Goal: Browse casually

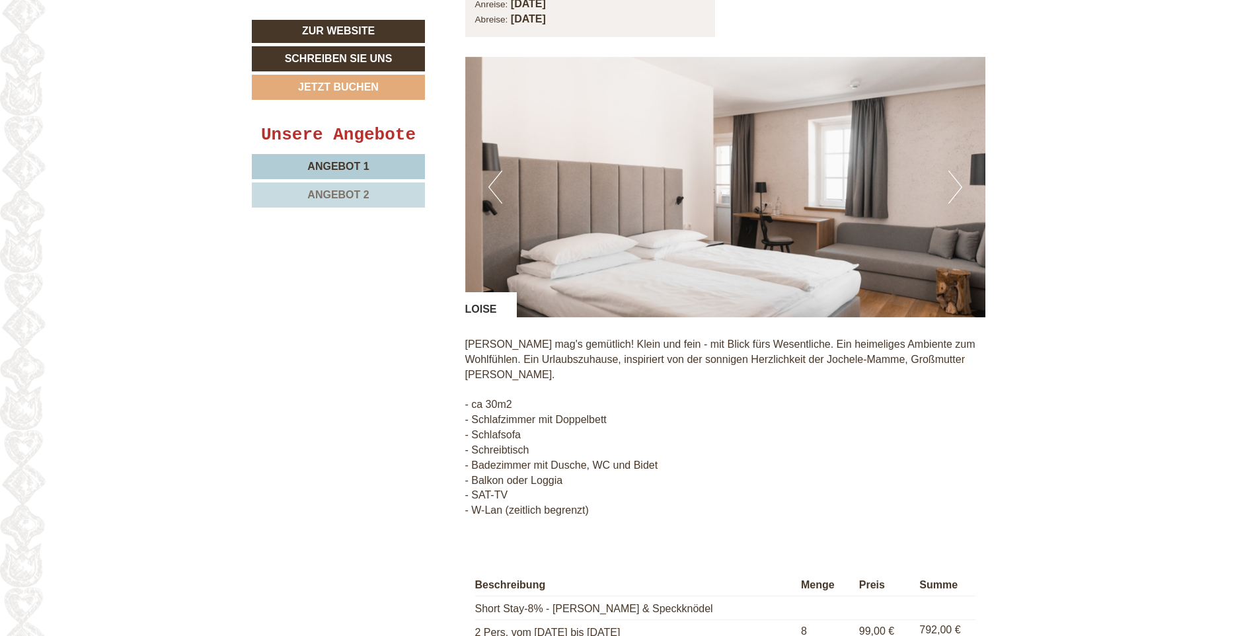
scroll to position [2181, 0]
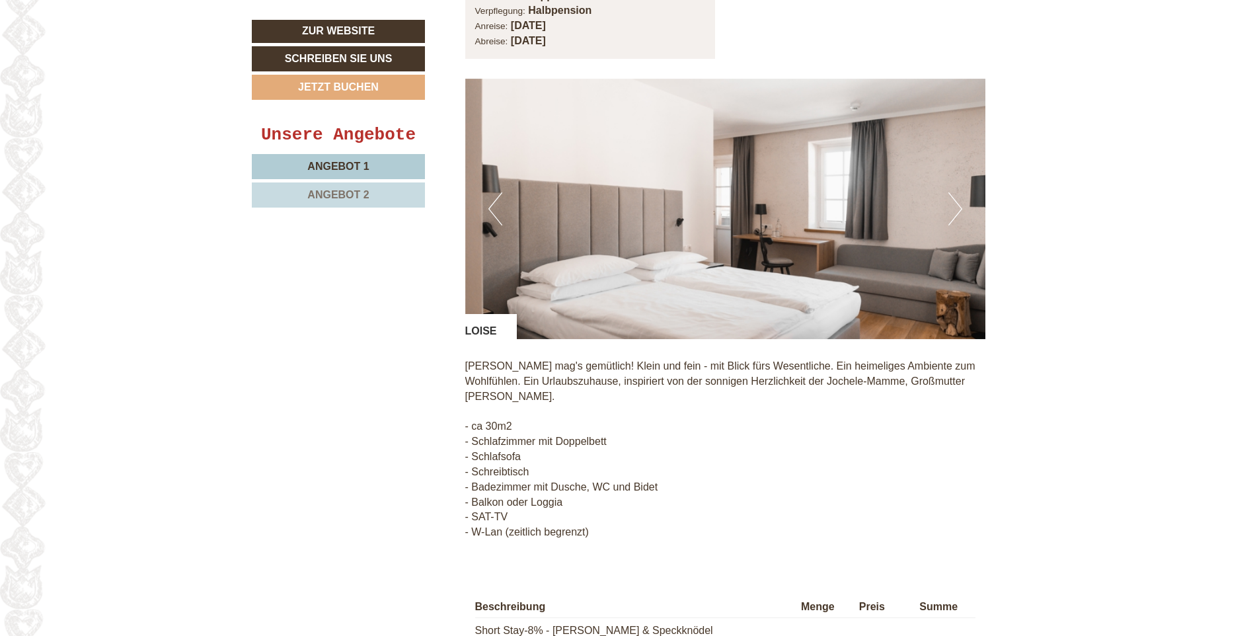
click at [957, 198] on button "Next" at bounding box center [956, 208] width 14 height 33
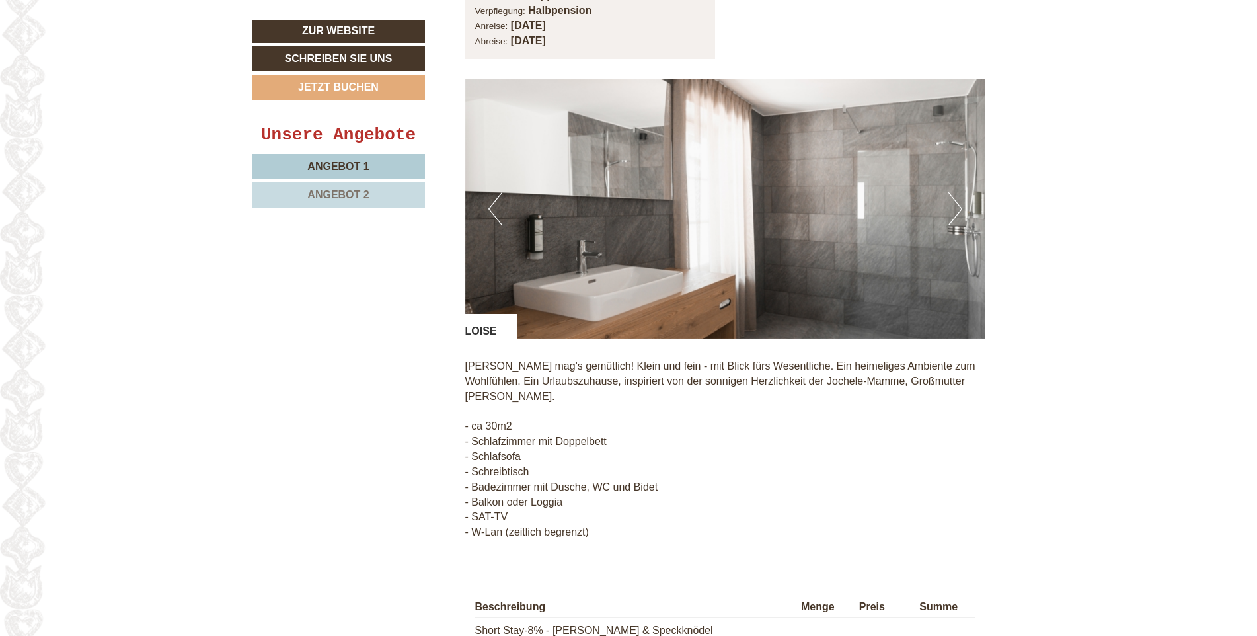
click at [958, 205] on button "Next" at bounding box center [956, 208] width 14 height 33
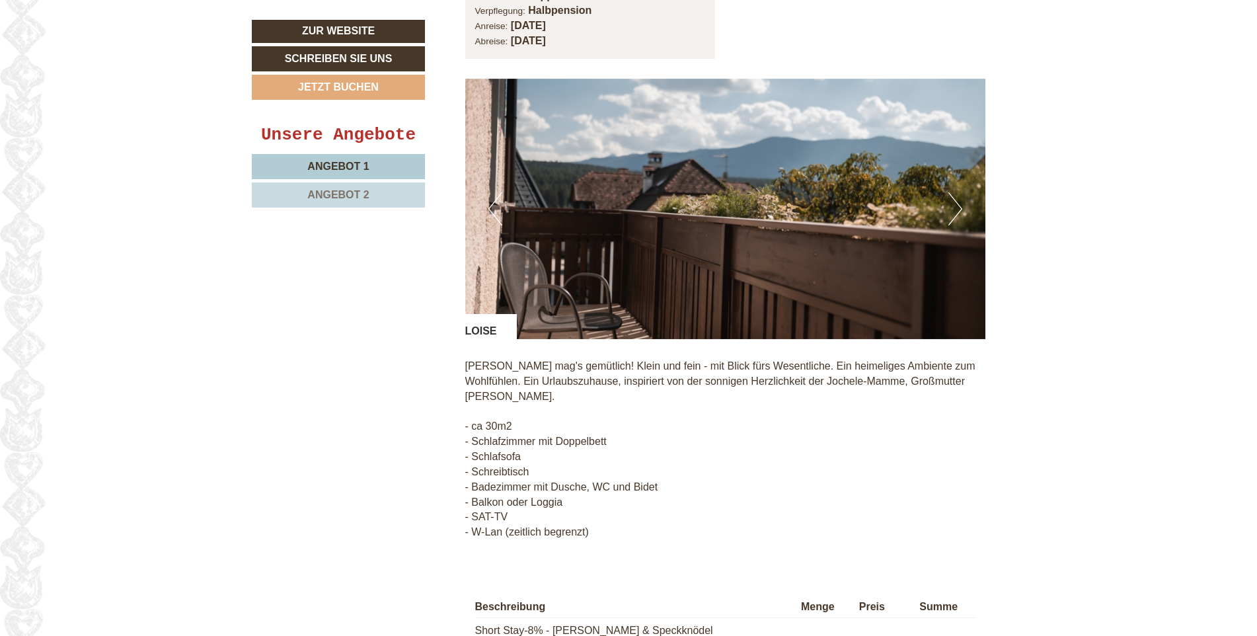
click at [958, 205] on button "Next" at bounding box center [956, 208] width 14 height 33
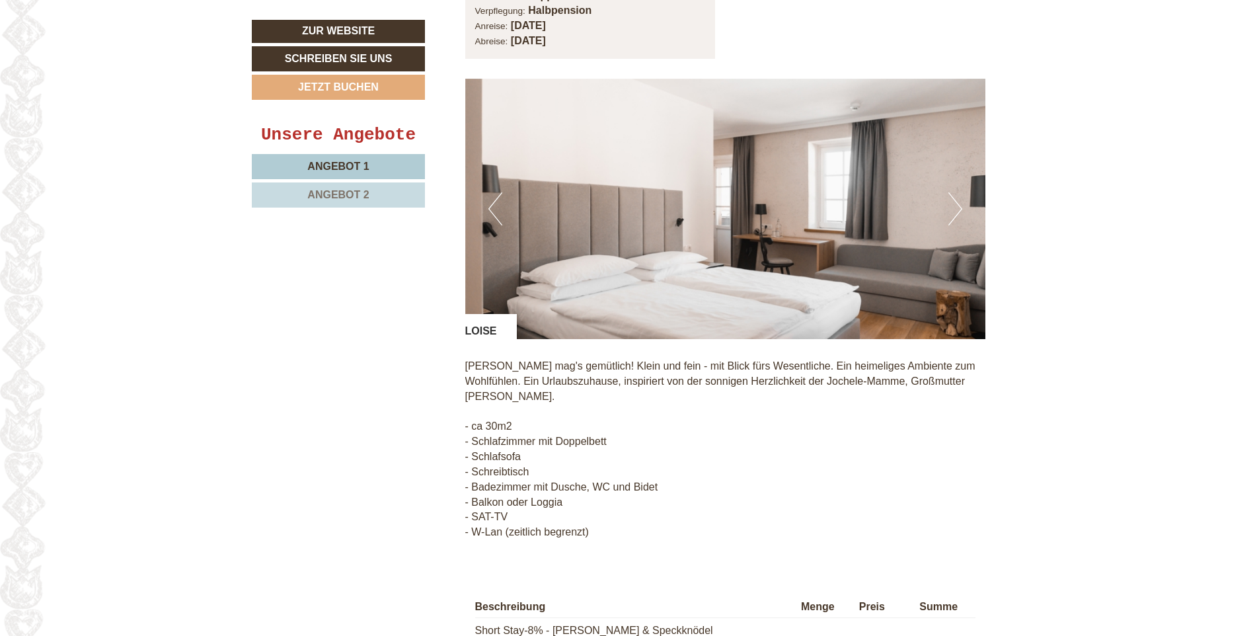
click at [958, 205] on button "Next" at bounding box center [956, 208] width 14 height 33
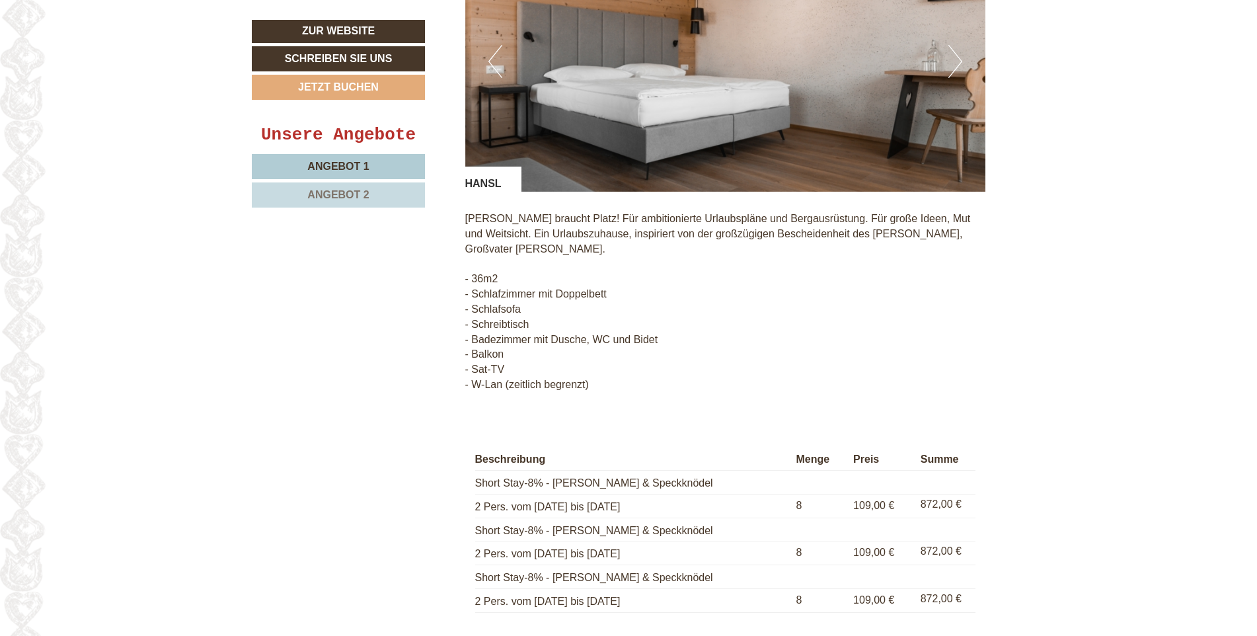
scroll to position [859, 0]
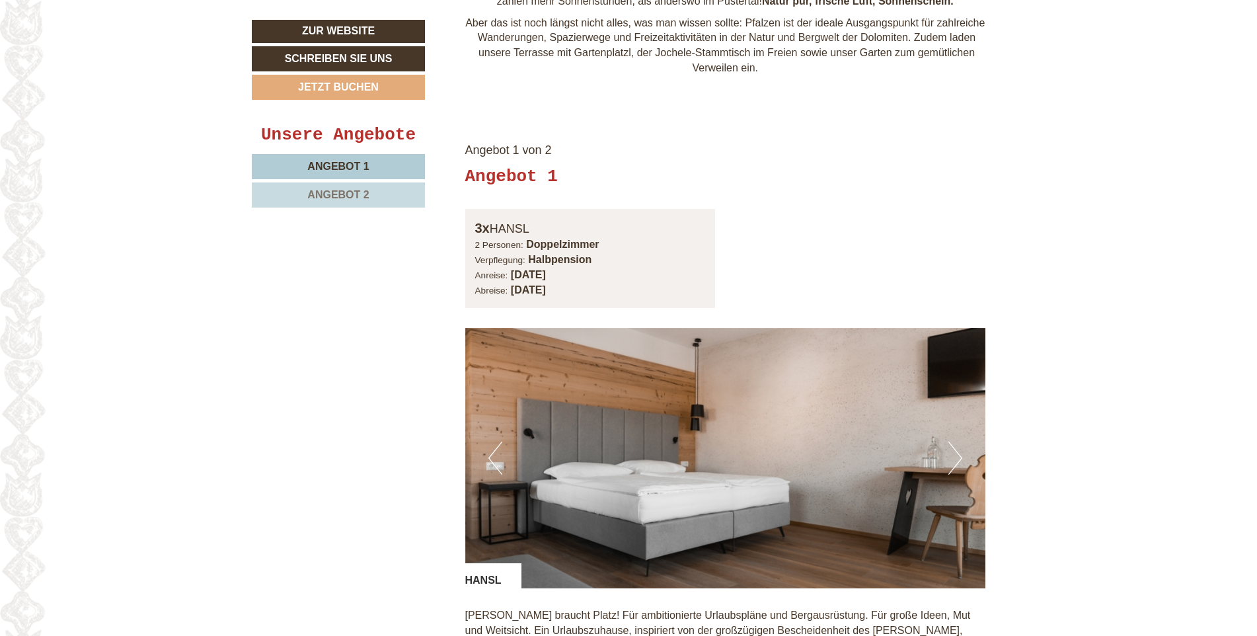
click at [959, 456] on button "Next" at bounding box center [956, 458] width 14 height 33
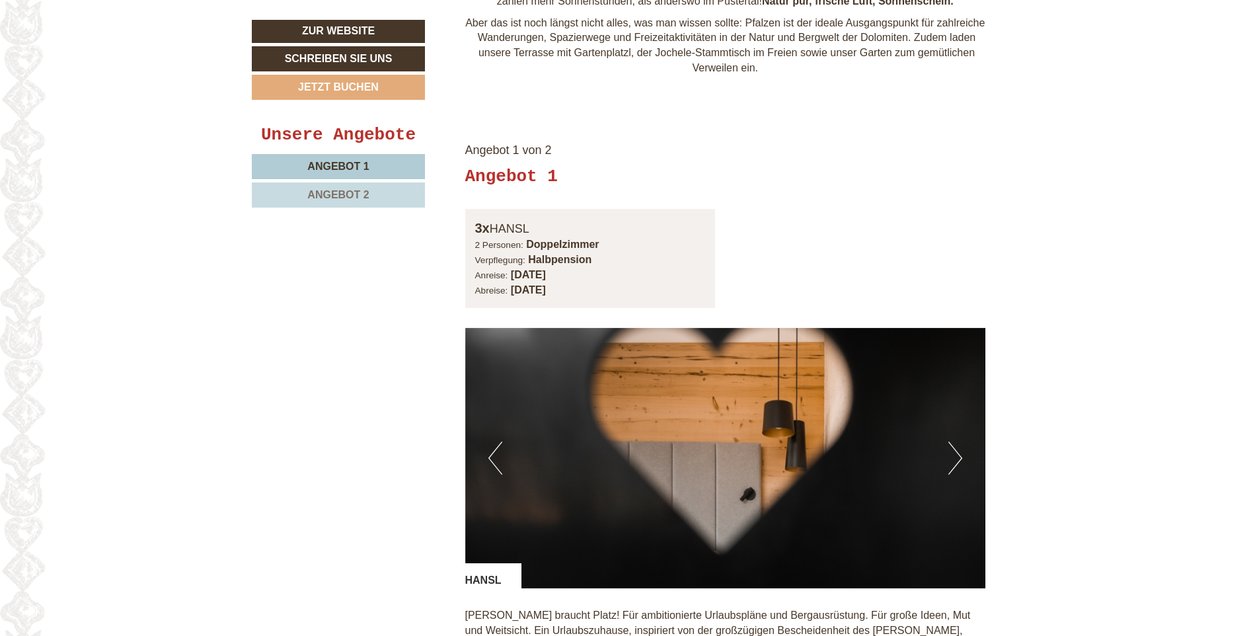
click at [959, 456] on button "Next" at bounding box center [956, 458] width 14 height 33
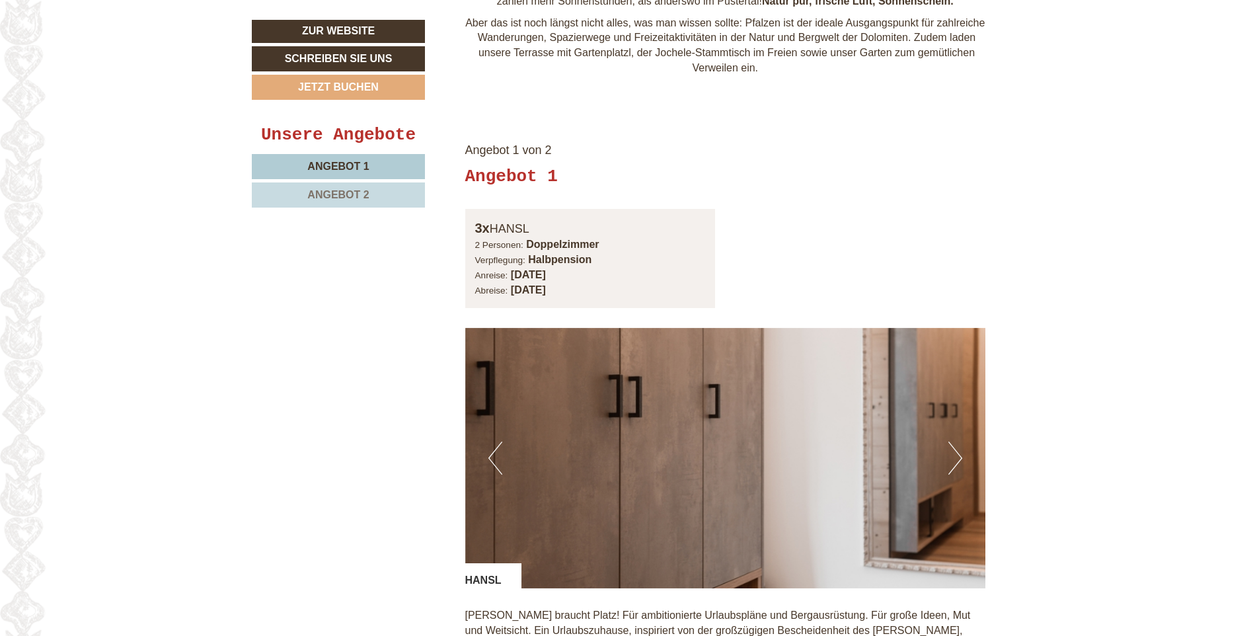
click at [959, 456] on button "Next" at bounding box center [956, 458] width 14 height 33
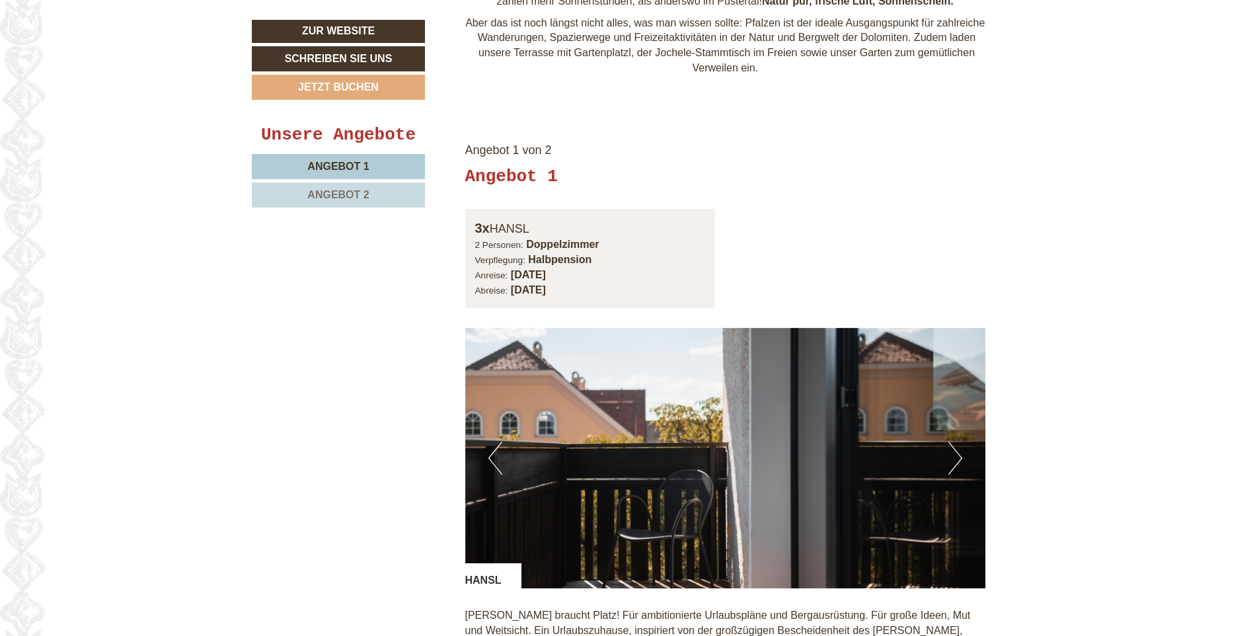
click at [959, 456] on button "Next" at bounding box center [956, 458] width 14 height 33
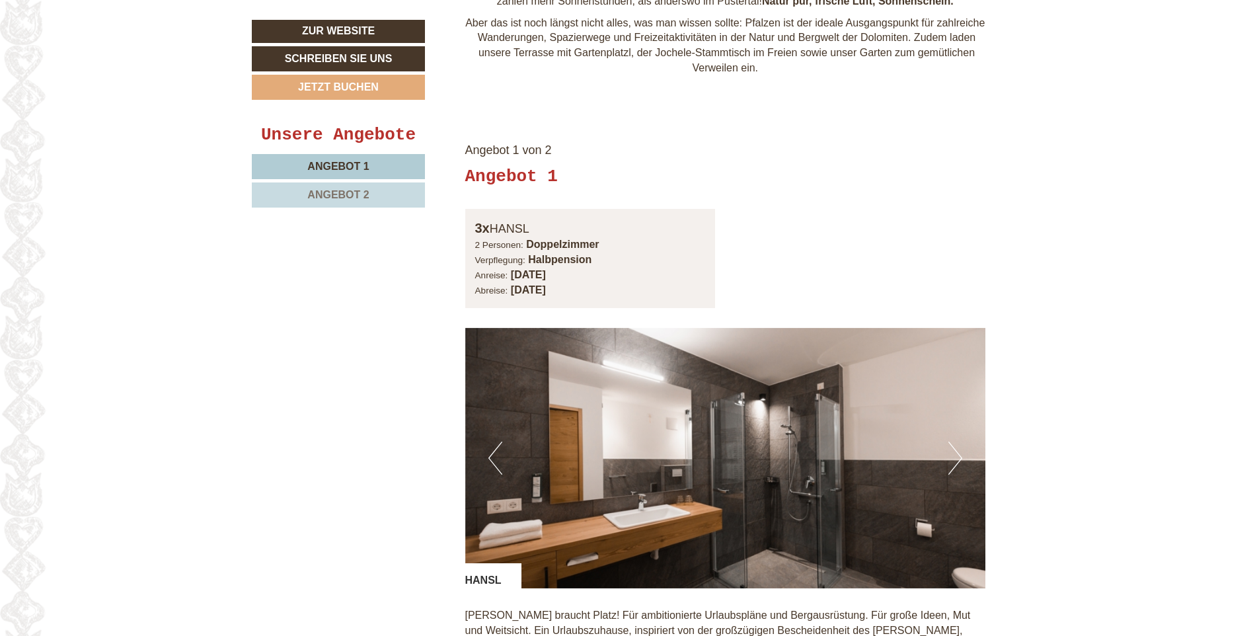
click at [959, 456] on button "Next" at bounding box center [956, 458] width 14 height 33
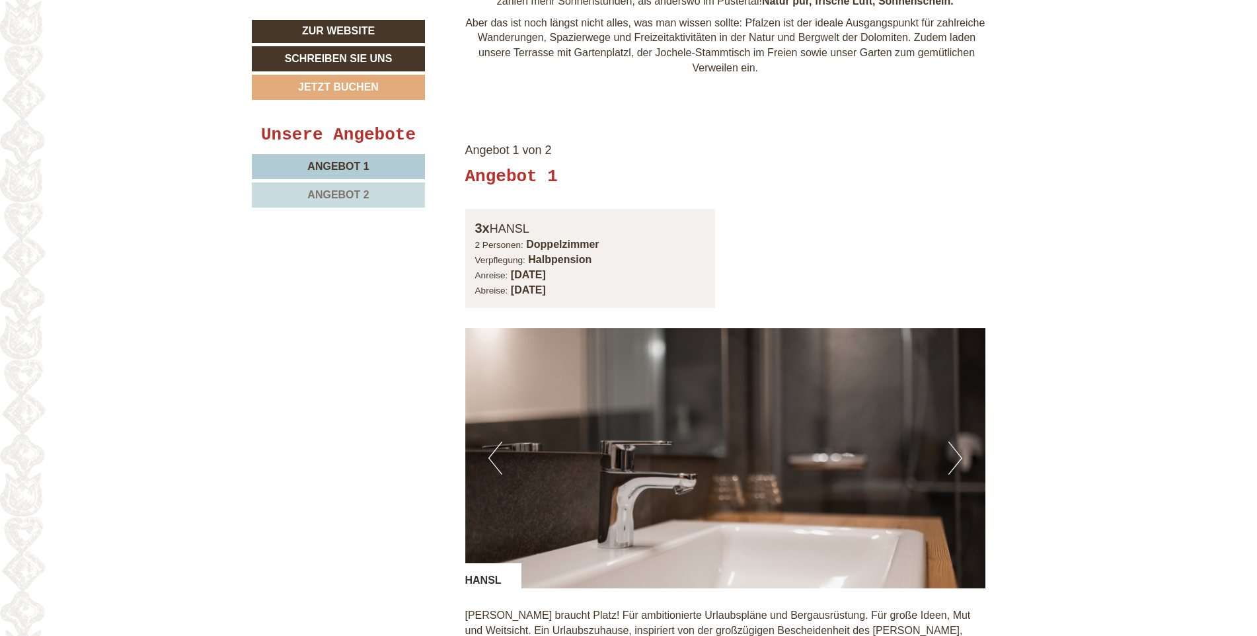
click at [957, 453] on button "Next" at bounding box center [956, 458] width 14 height 33
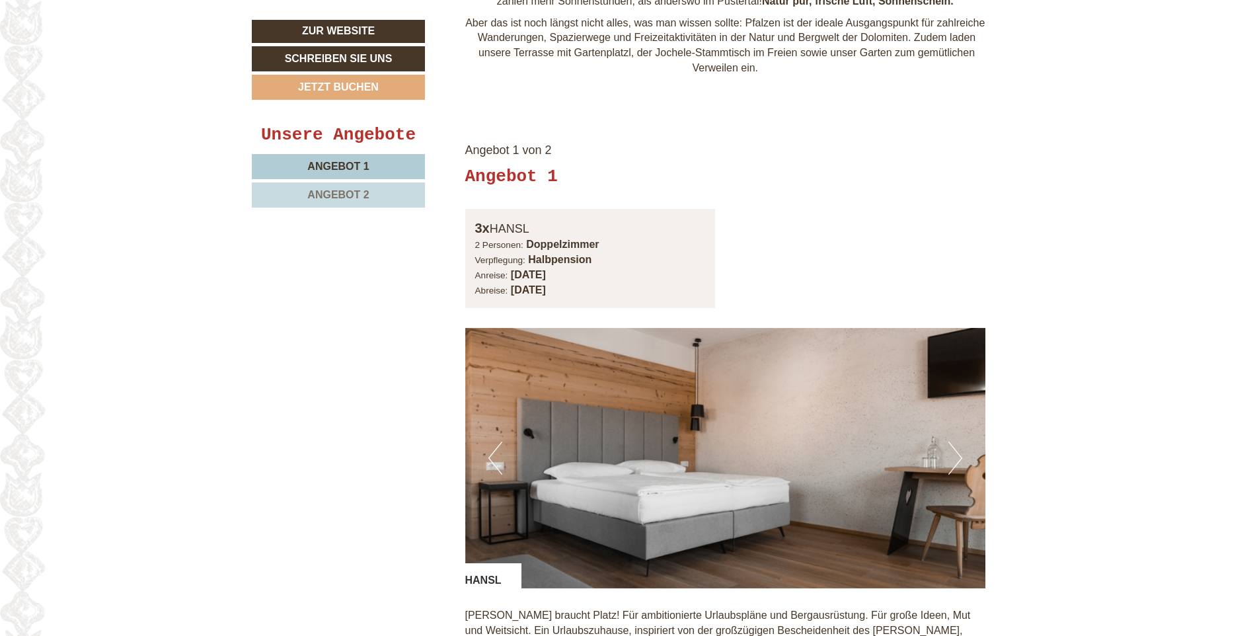
click at [957, 461] on button "Next" at bounding box center [956, 458] width 14 height 33
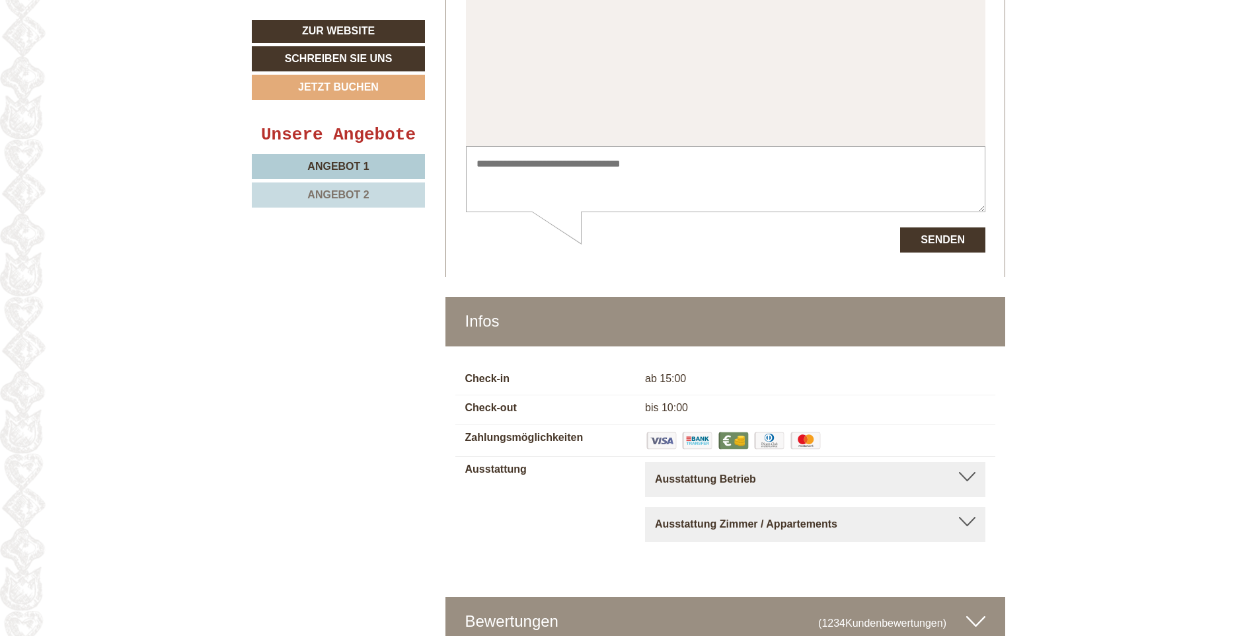
scroll to position [4693, 0]
